Goal: Transaction & Acquisition: Book appointment/travel/reservation

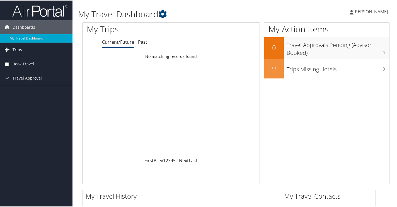
click at [29, 63] on span "Book Travel" at bounding box center [23, 64] width 21 height 14
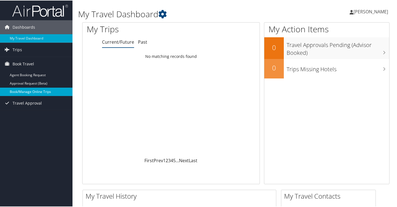
click at [21, 91] on link "Book/Manage Online Trips" at bounding box center [36, 91] width 72 height 8
click at [22, 93] on link "Book/Manage Online Trips" at bounding box center [36, 91] width 72 height 8
